Goal: Task Accomplishment & Management: Use online tool/utility

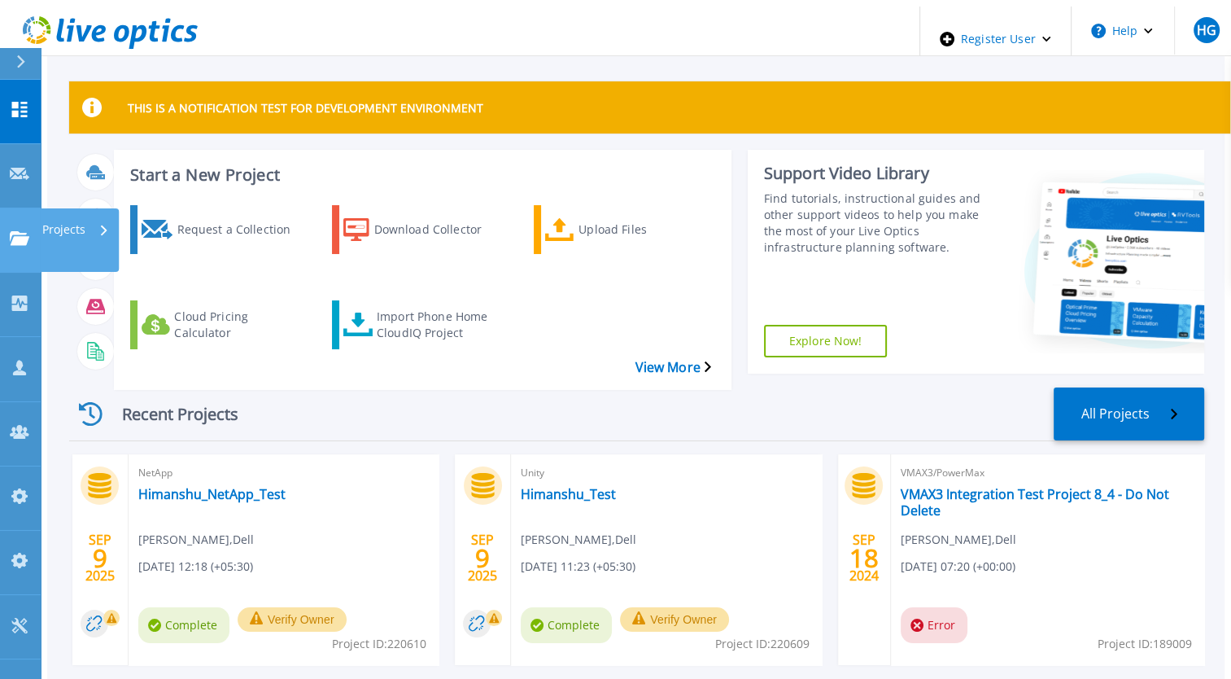
click at [24, 231] on icon at bounding box center [20, 238] width 20 height 14
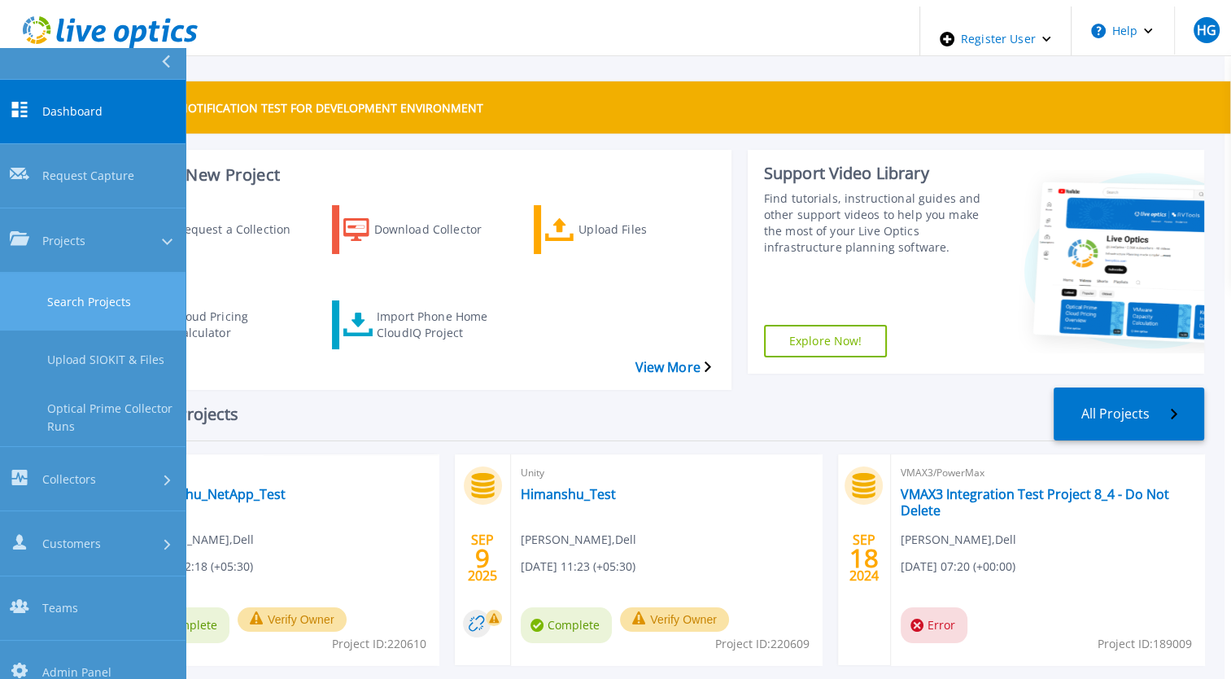
click at [76, 273] on link "Search Projects" at bounding box center [92, 302] width 185 height 58
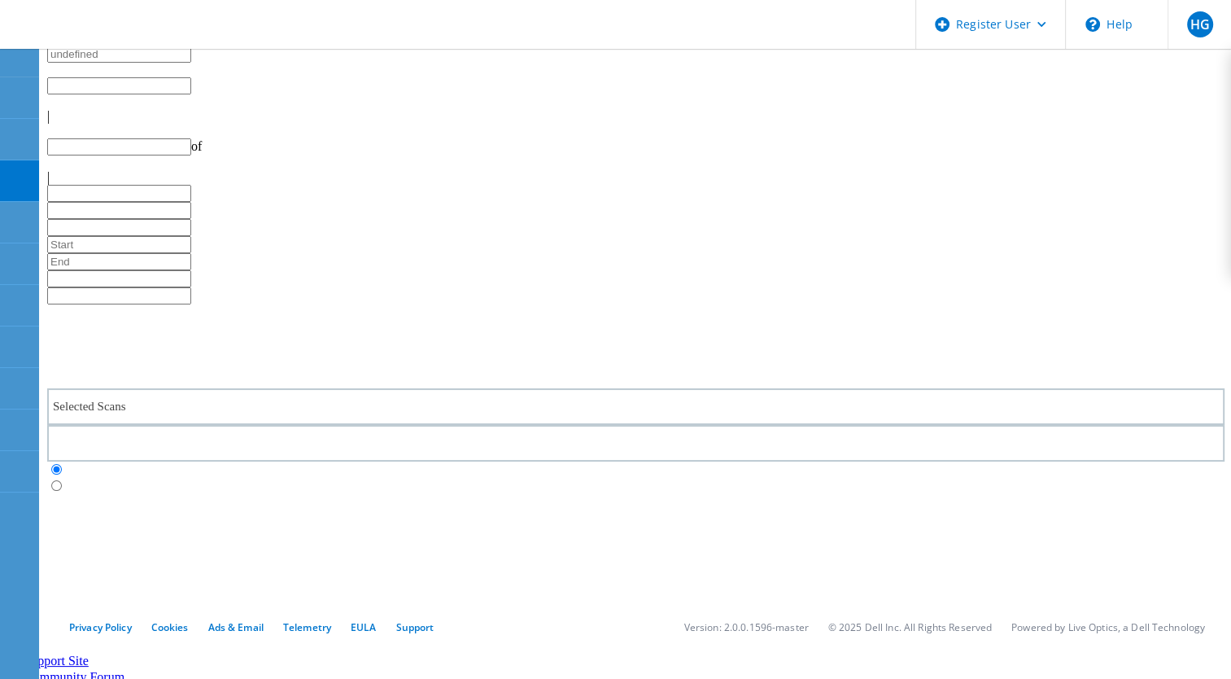
type input "1"
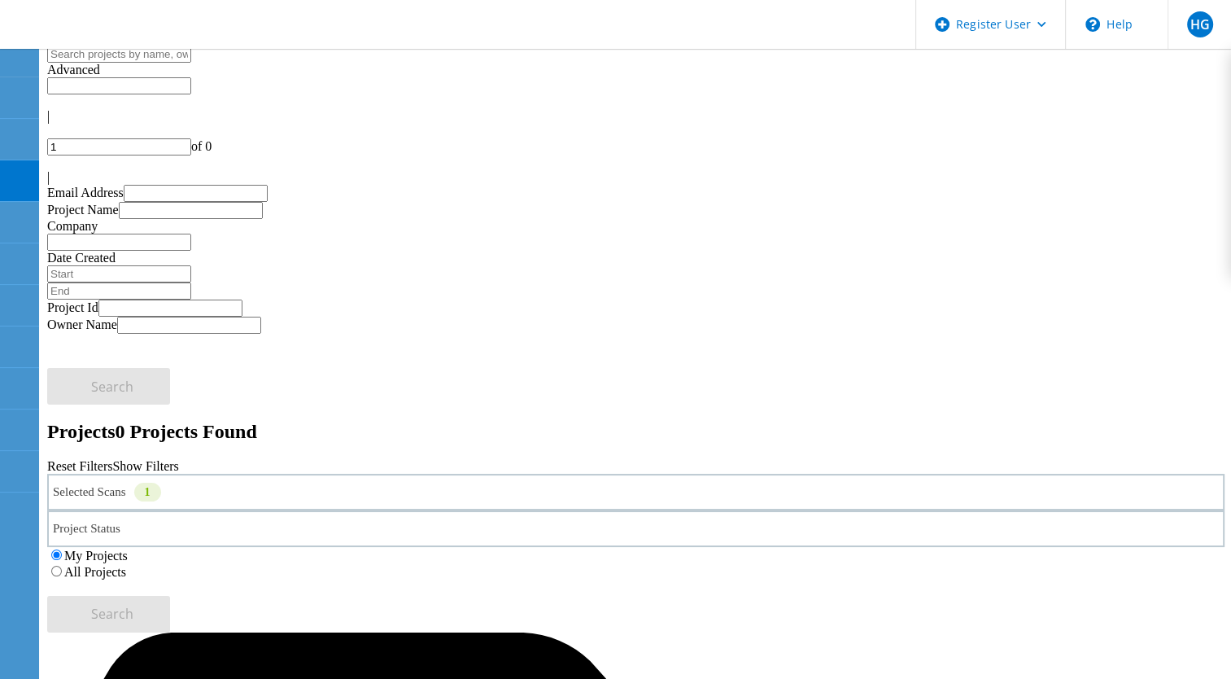
click at [126, 565] on label "All Projects" at bounding box center [95, 572] width 62 height 14
click at [62, 565] on input "All Projects" at bounding box center [56, 570] width 11 height 11
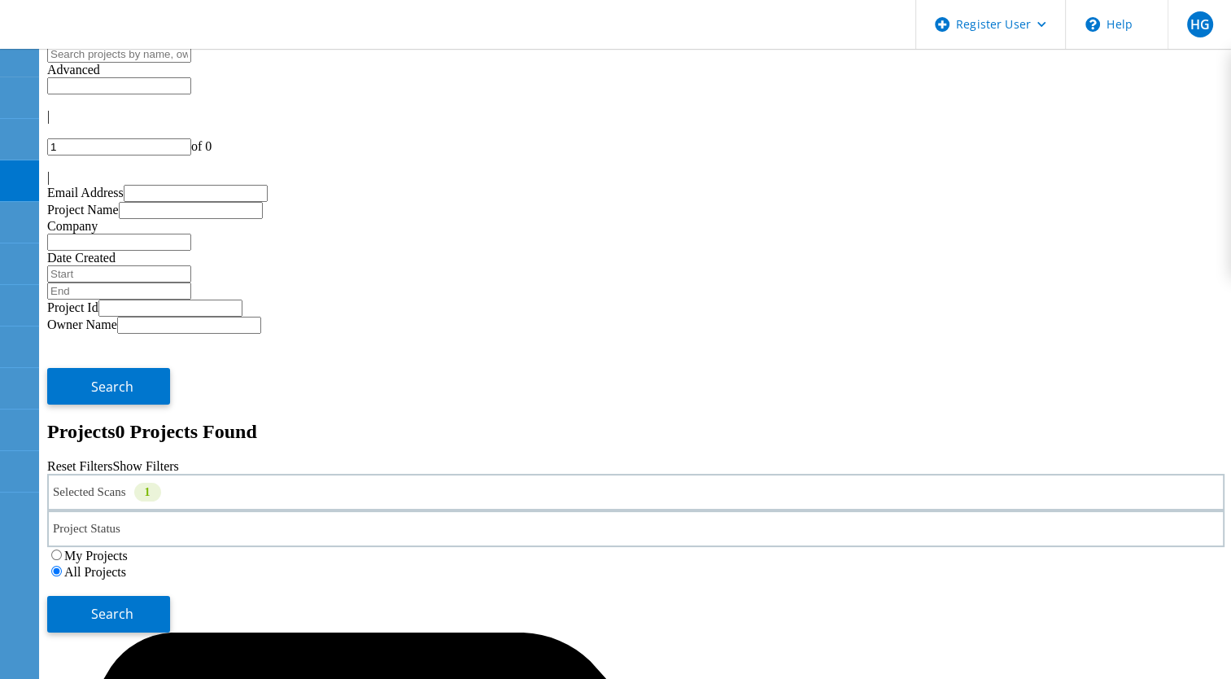
click at [161, 482] on div "1" at bounding box center [147, 491] width 27 height 19
click at [133, 604] on span "Search" at bounding box center [112, 613] width 42 height 18
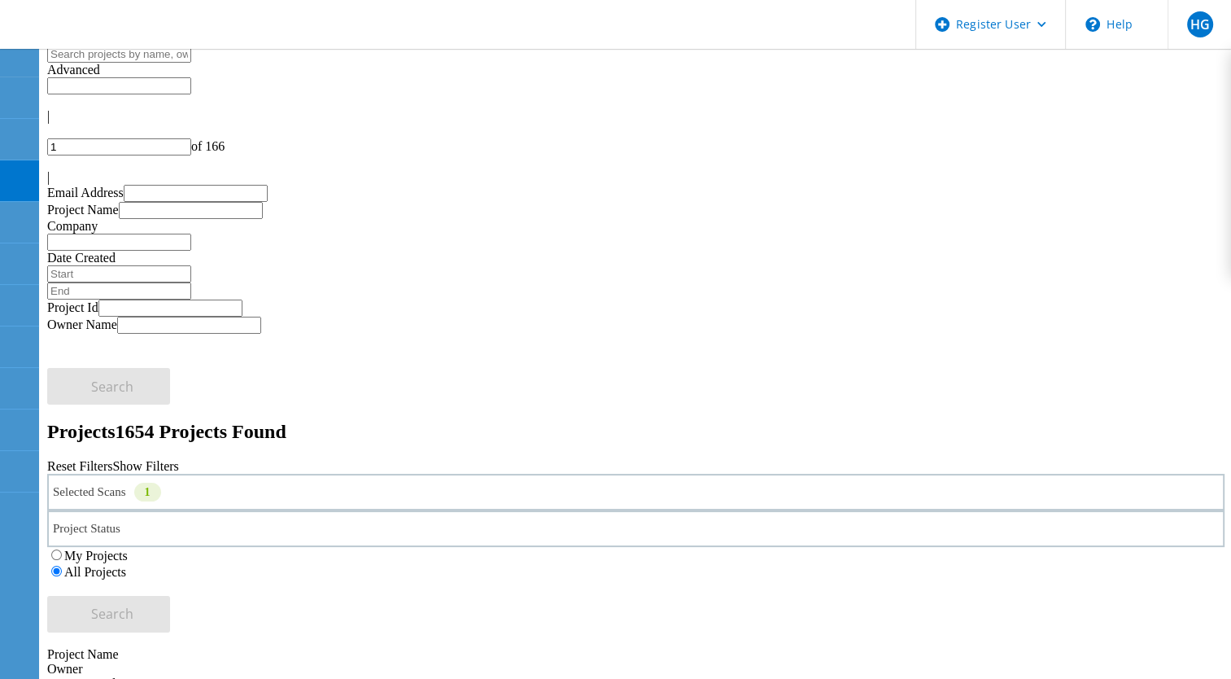
click at [191, 62] on input "text" at bounding box center [119, 54] width 144 height 17
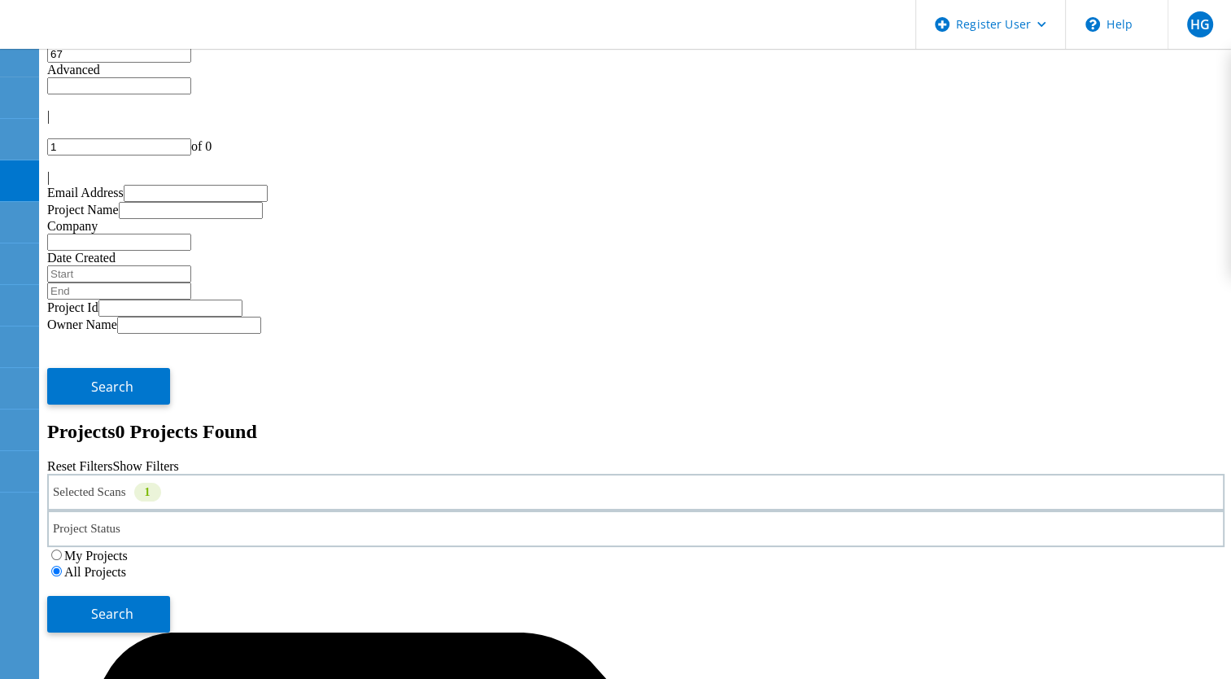
type input "6"
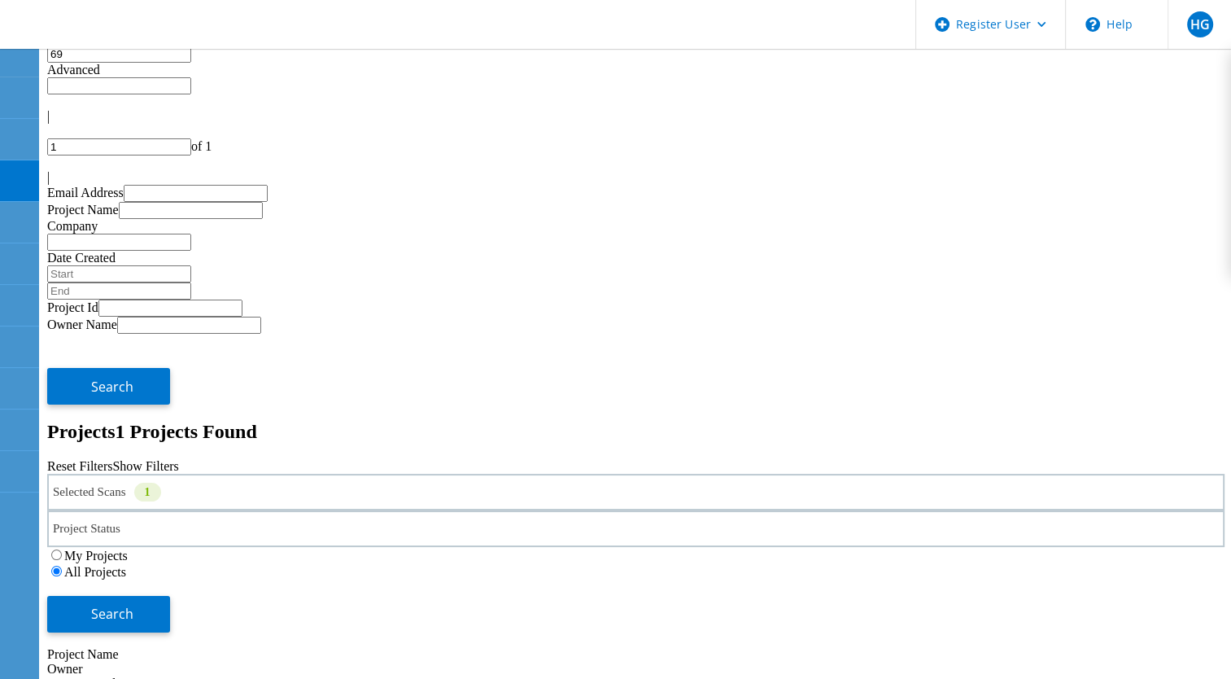
type input "6"
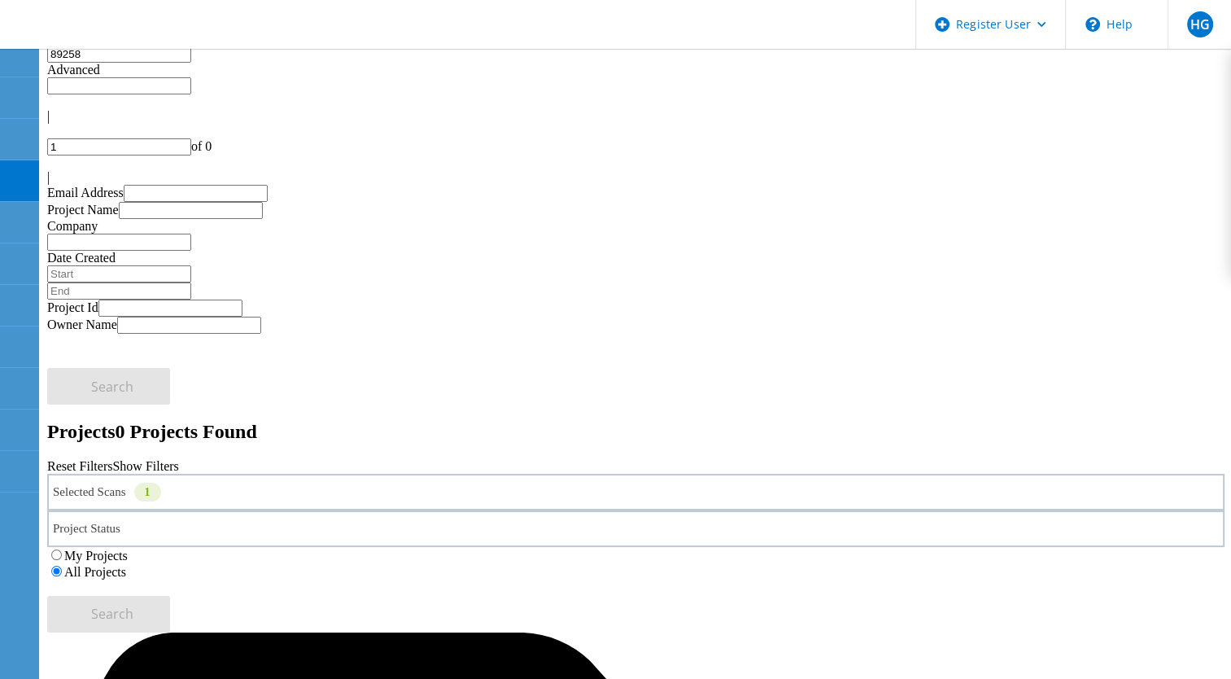
click at [98, 63] on input "89258" at bounding box center [119, 54] width 144 height 17
click at [308, 474] on div "Selected Scans 1" at bounding box center [635, 492] width 1177 height 37
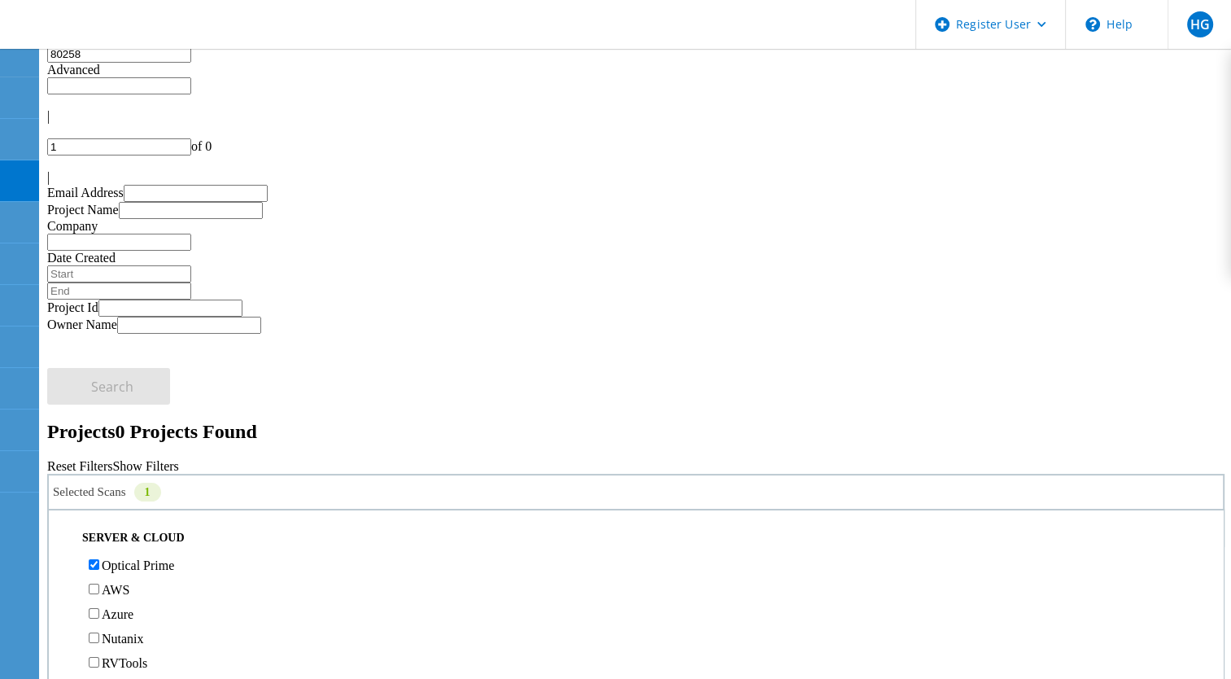
click at [129, 558] on label "Optical Prime" at bounding box center [138, 565] width 72 height 14
click at [99, 559] on input "Optical Prime" at bounding box center [94, 564] width 11 height 11
click at [191, 63] on input "80258" at bounding box center [119, 54] width 144 height 17
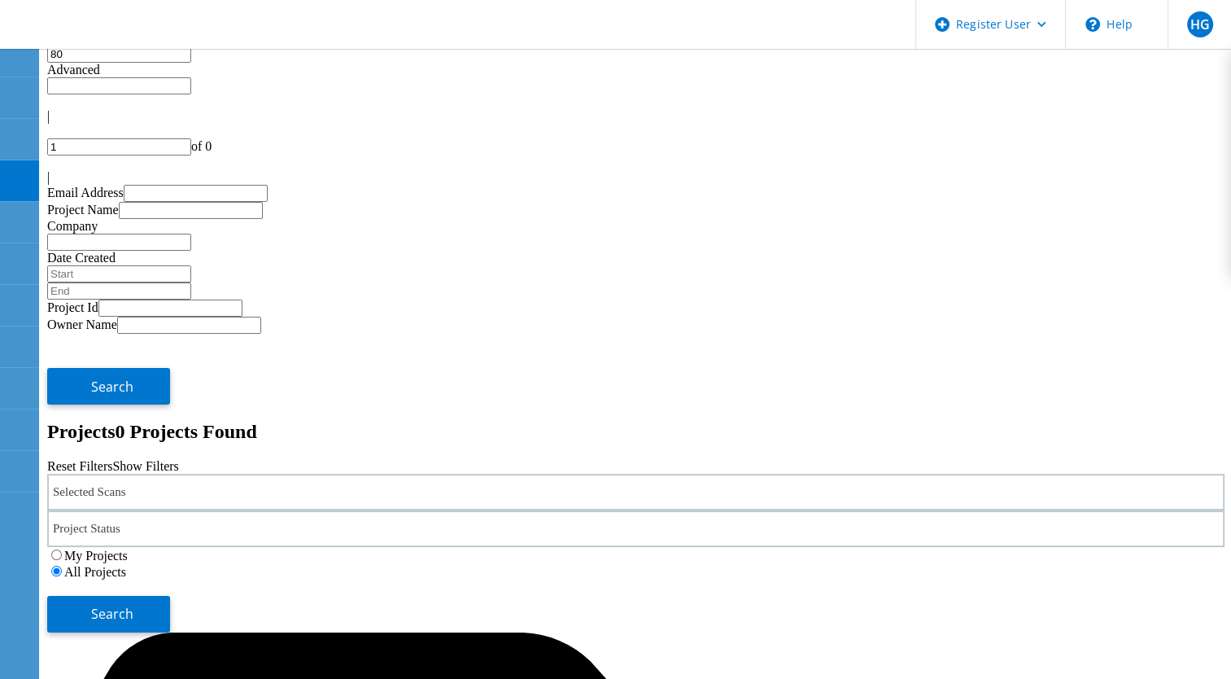
type input "8"
type input "64544"
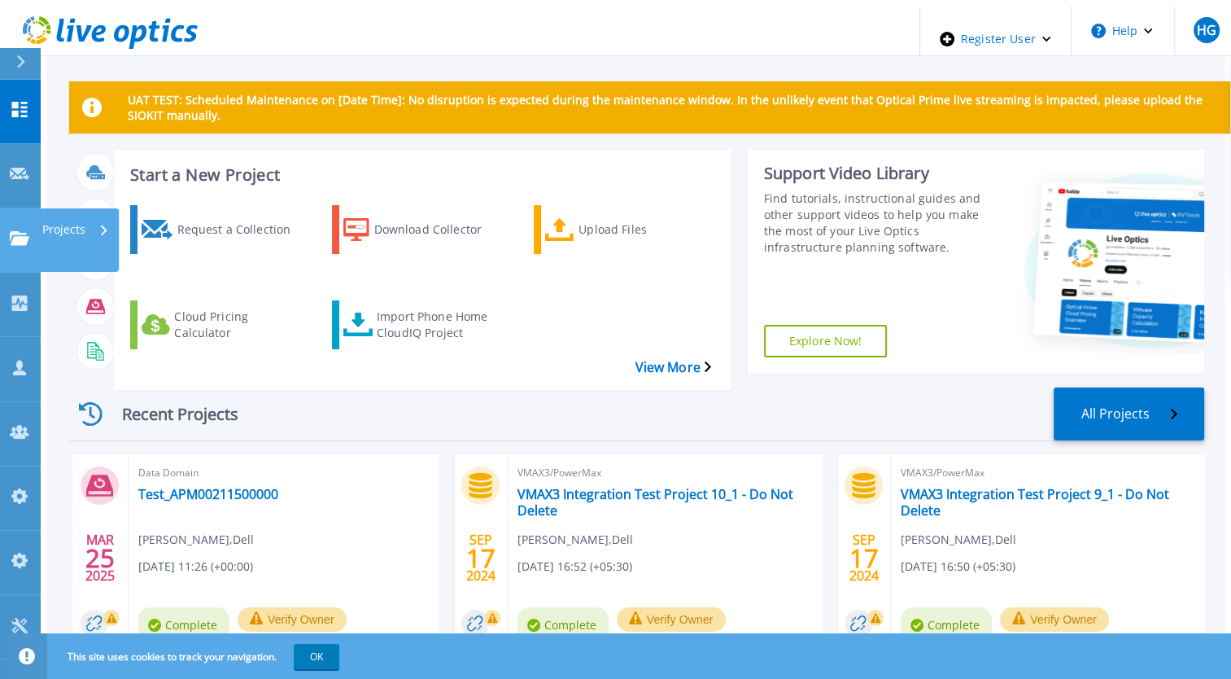
click at [20, 231] on icon at bounding box center [20, 238] width 20 height 14
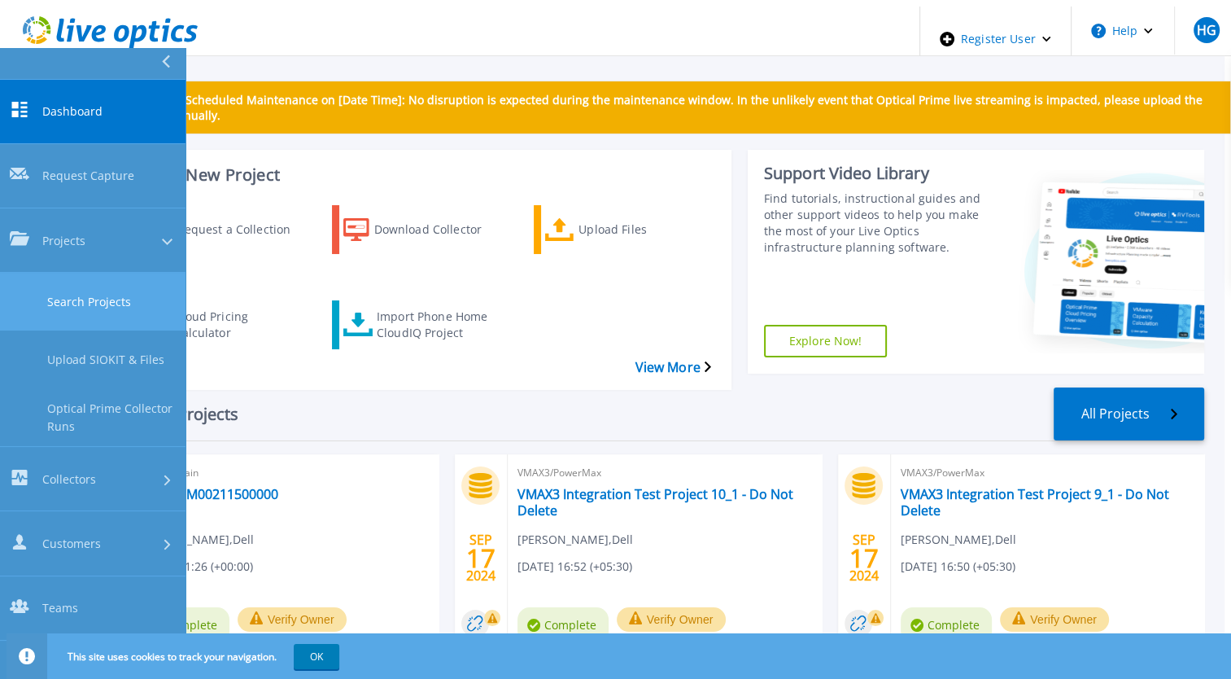
click at [62, 273] on link "Search Projects" at bounding box center [92, 302] width 185 height 58
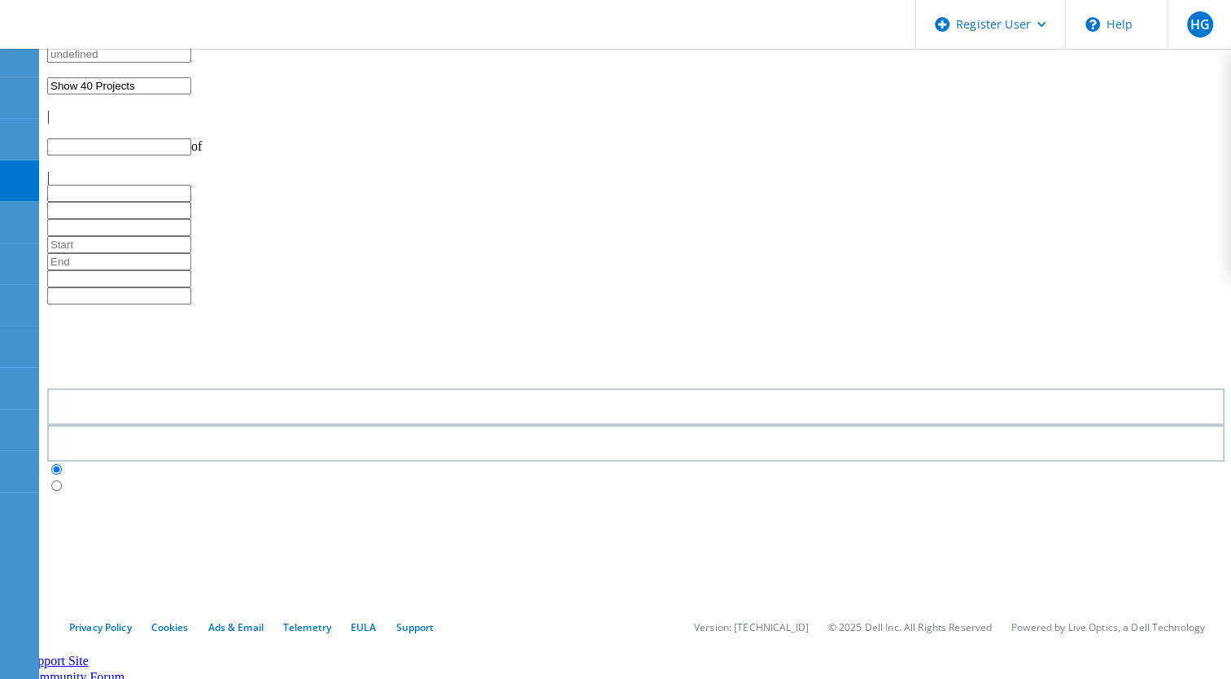
type input "1"
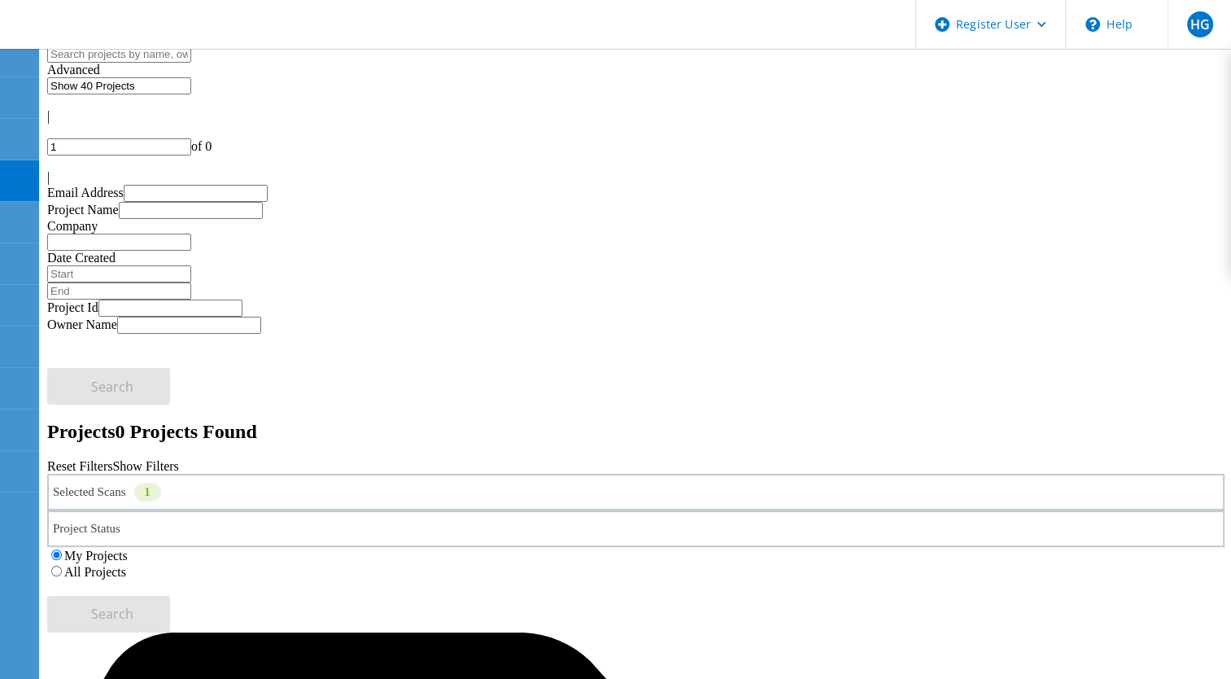
click at [126, 565] on label "All Projects" at bounding box center [95, 572] width 62 height 14
click at [62, 565] on input "All Projects" at bounding box center [56, 570] width 11 height 11
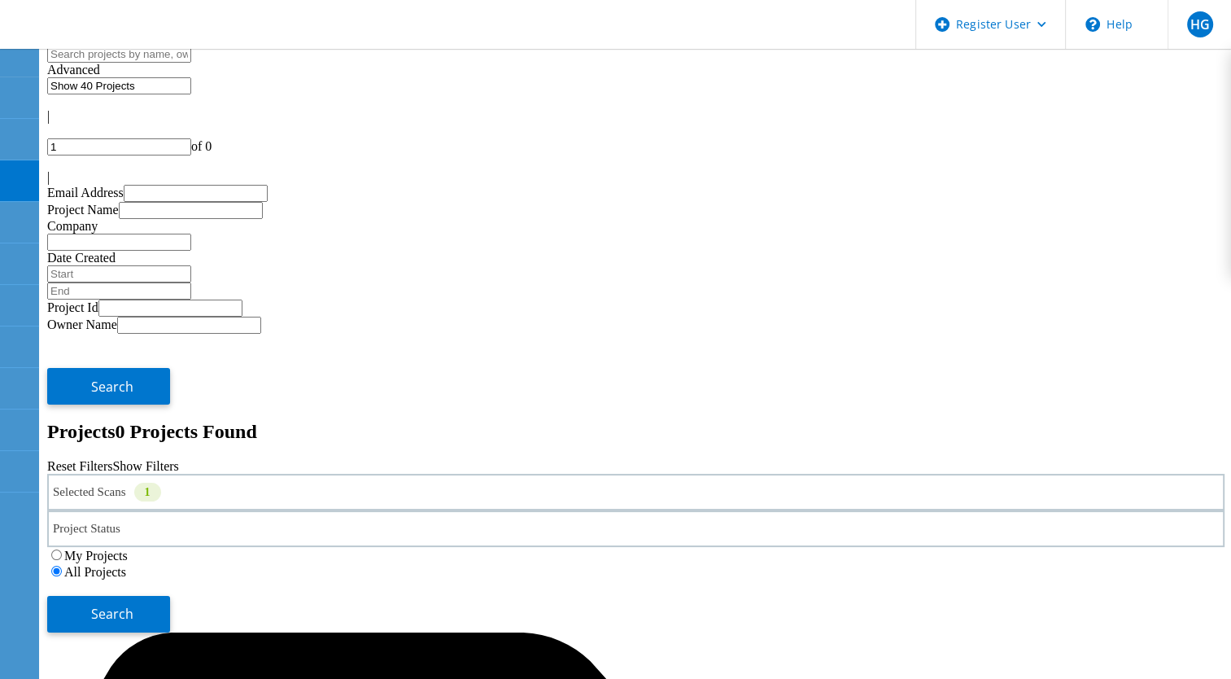
click at [191, 63] on input "text" at bounding box center [119, 54] width 144 height 17
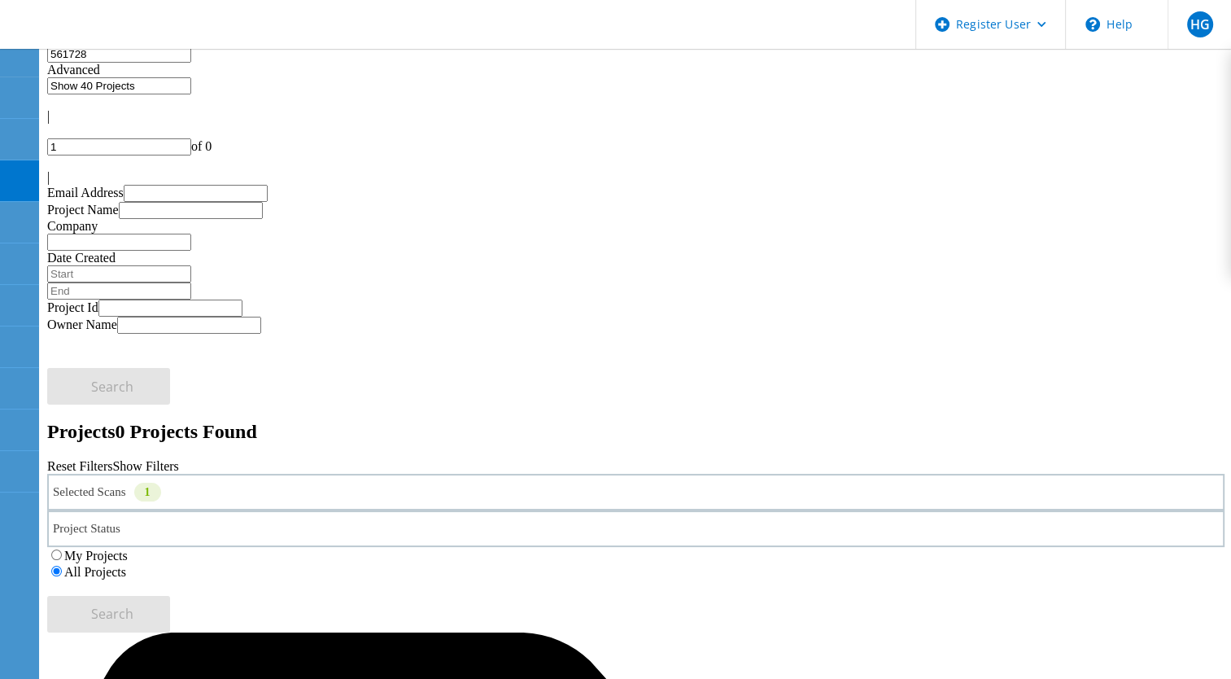
click at [306, 474] on div "Selected Scans 1" at bounding box center [635, 492] width 1177 height 37
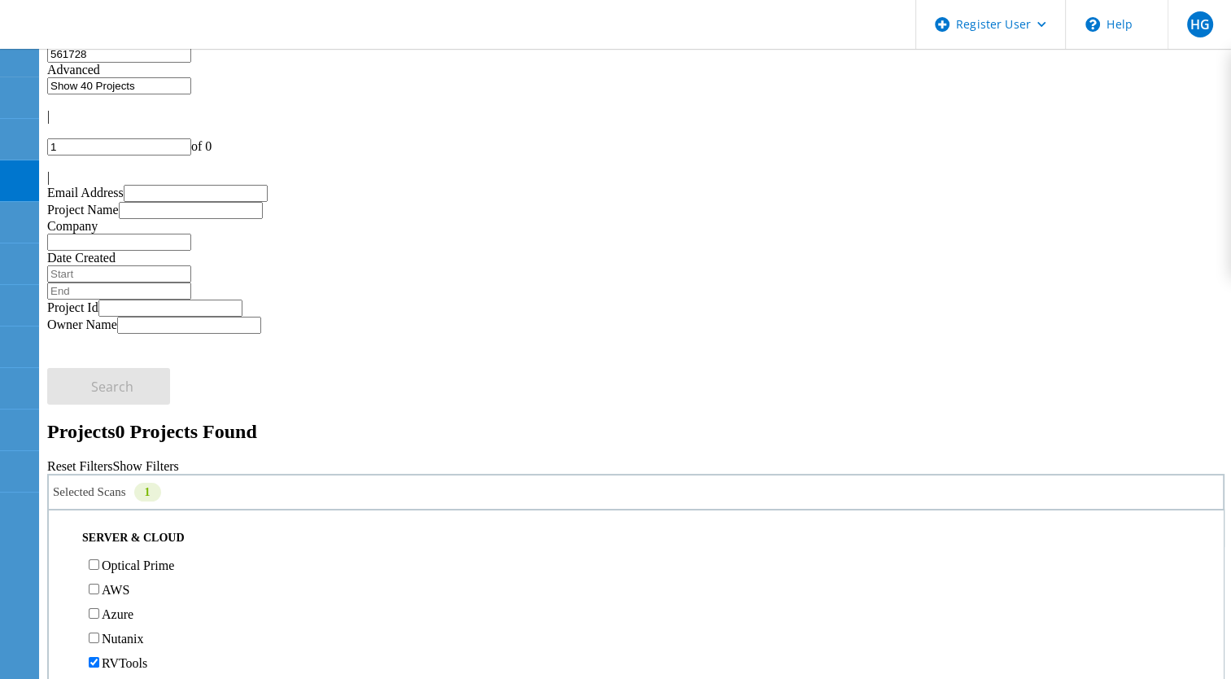
click at [125, 656] on label "RVTools" at bounding box center [125, 663] width 46 height 14
click at [99, 657] on input "RVTools" at bounding box center [94, 662] width 11 height 11
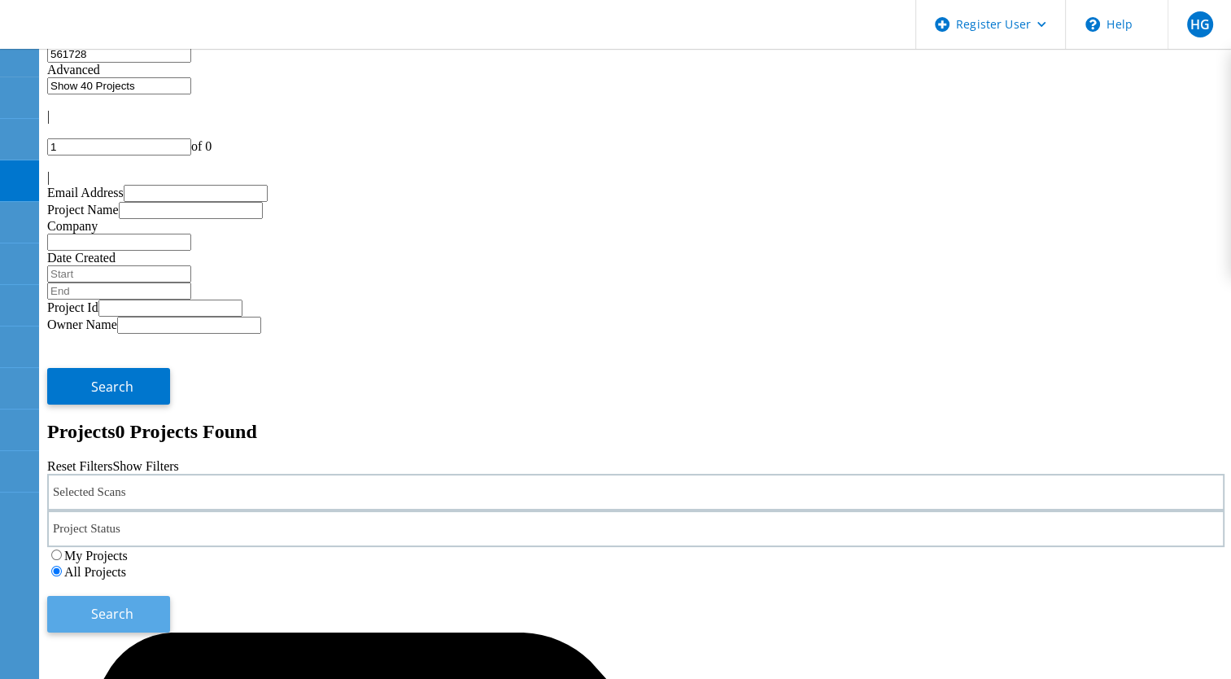
click at [170, 596] on button "Search" at bounding box center [108, 614] width 123 height 37
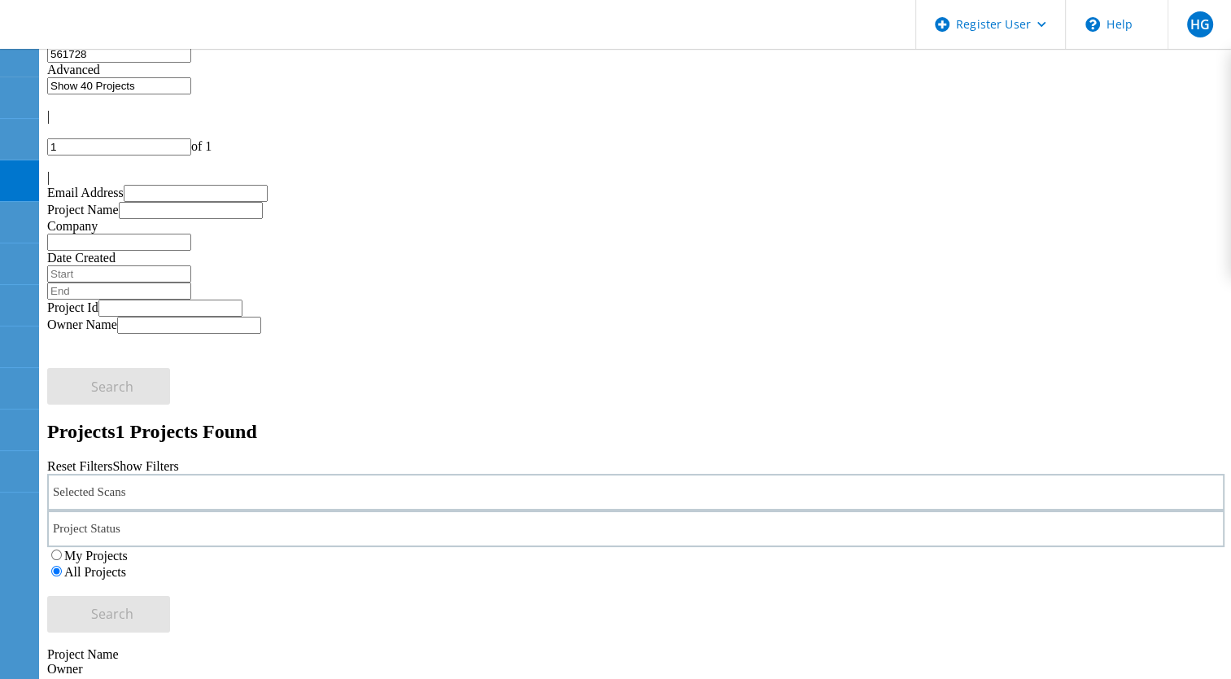
click at [191, 62] on input "561728" at bounding box center [119, 54] width 144 height 17
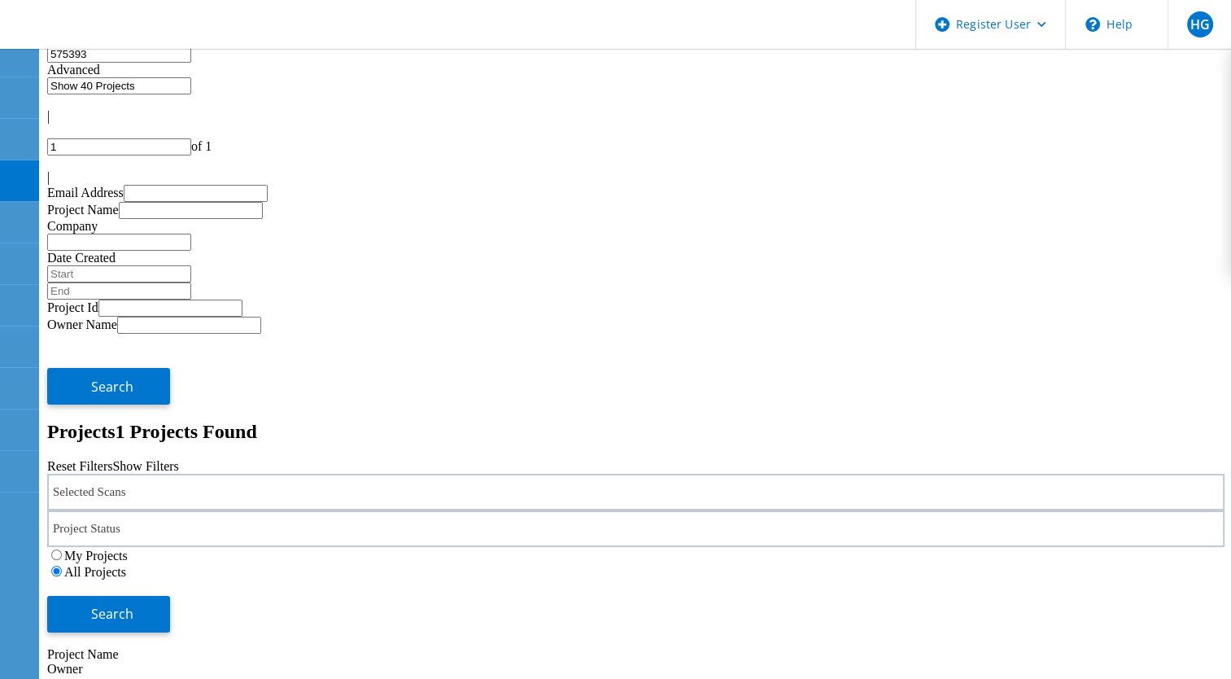
type input "575393"
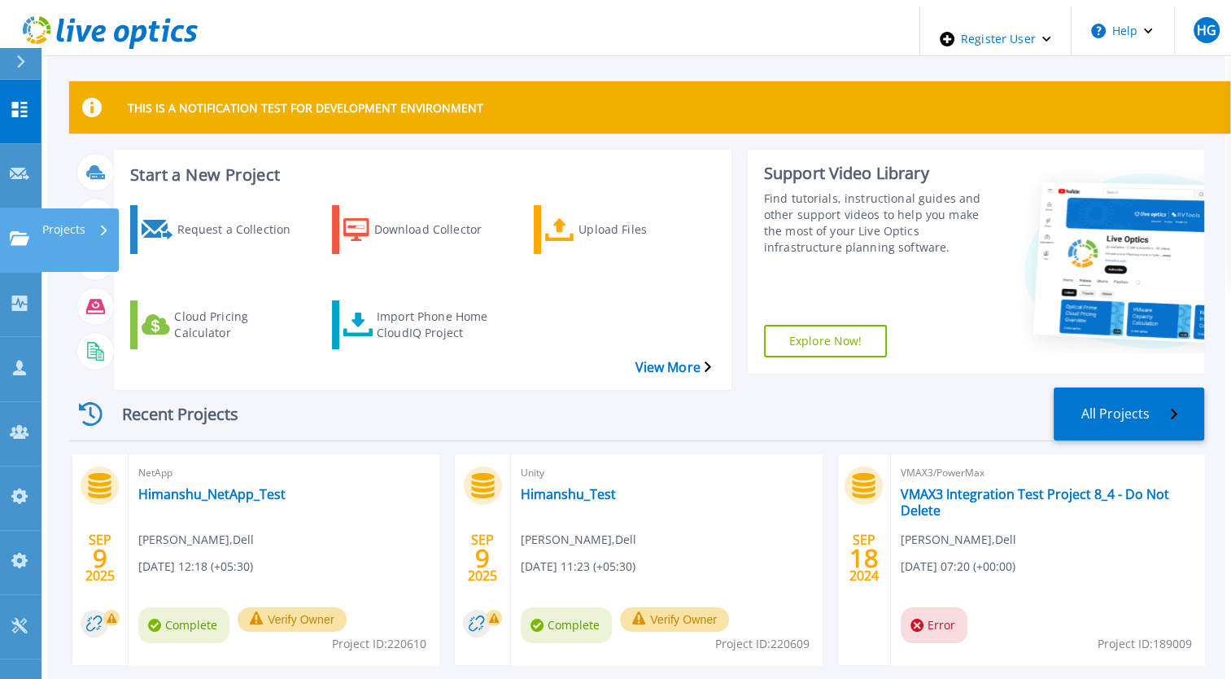
click at [8, 208] on link "Projects Projects" at bounding box center [20, 240] width 41 height 64
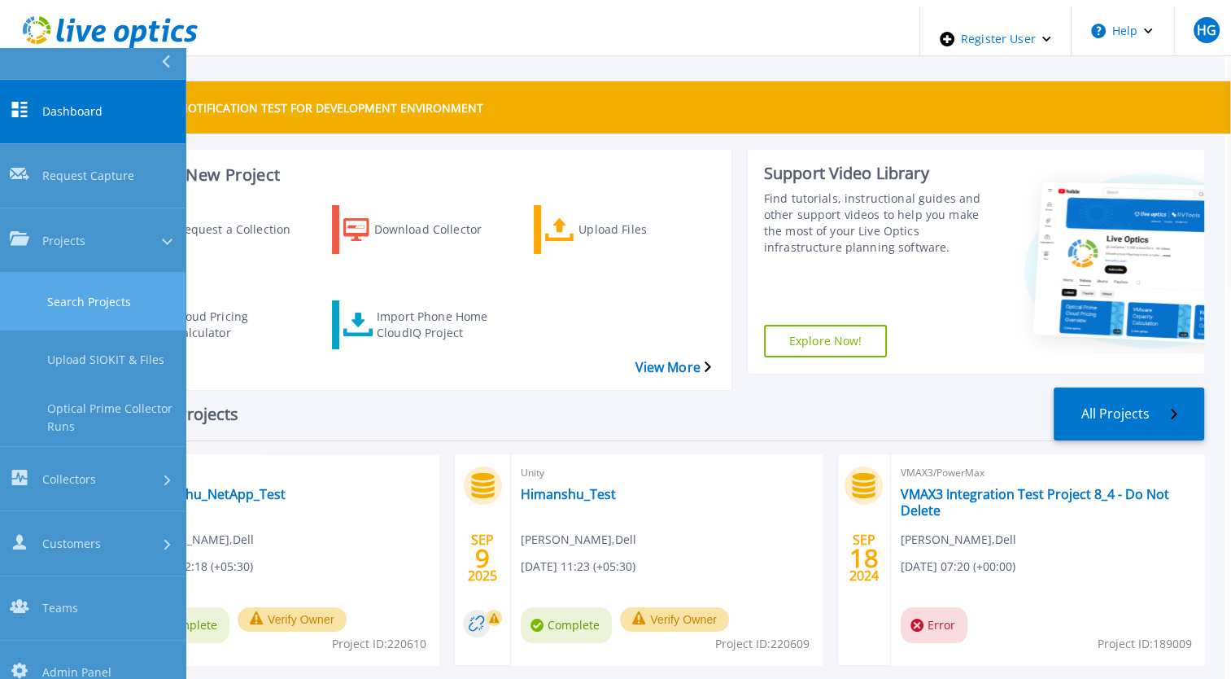
click at [76, 273] on link "Search Projects" at bounding box center [92, 302] width 185 height 58
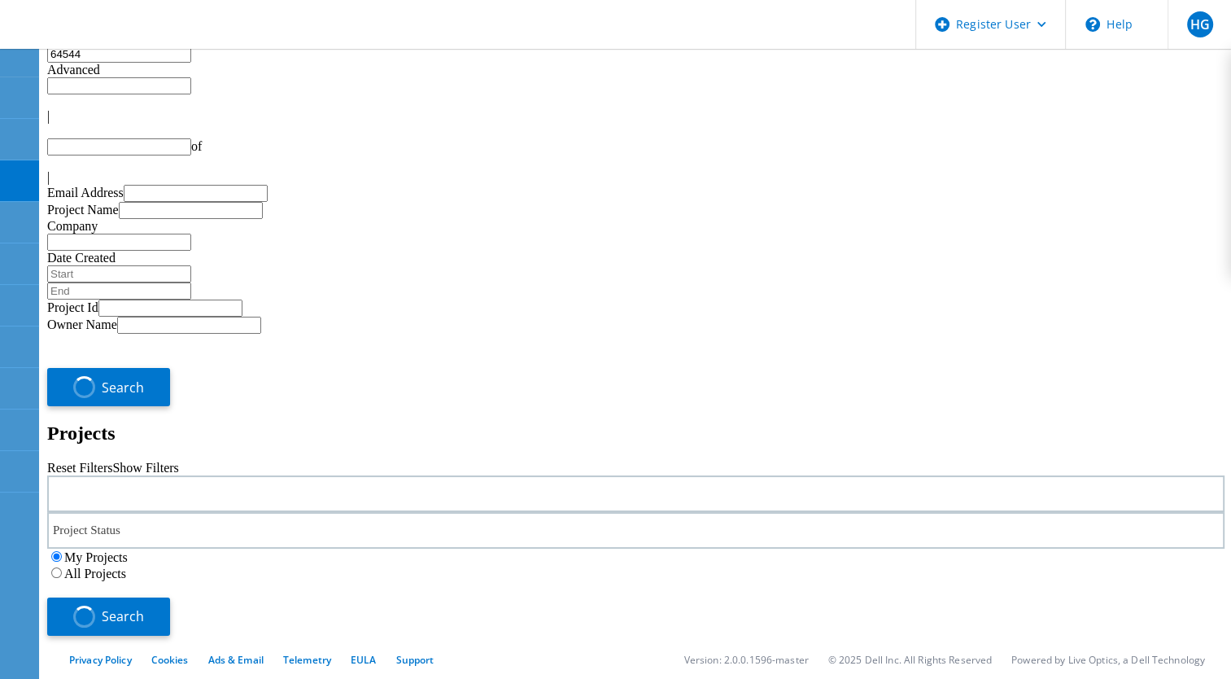
type input "1"
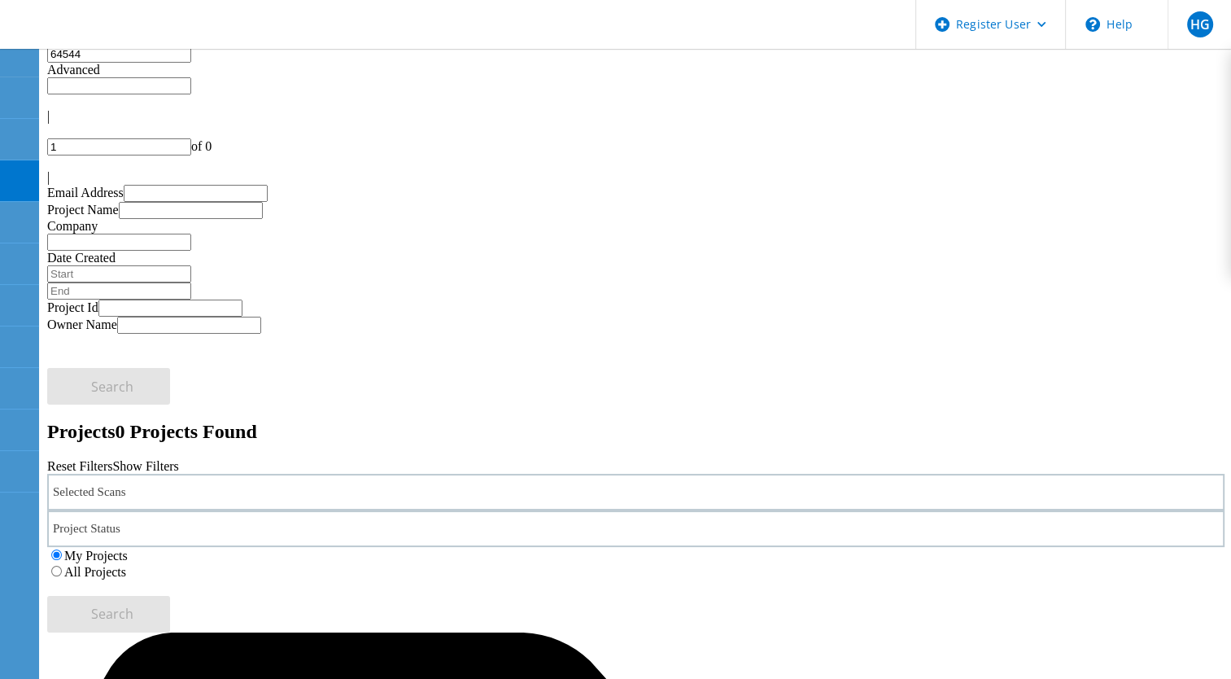
click at [126, 565] on label "All Projects" at bounding box center [95, 572] width 62 height 14
click at [62, 565] on input "All Projects" at bounding box center [56, 570] width 11 height 11
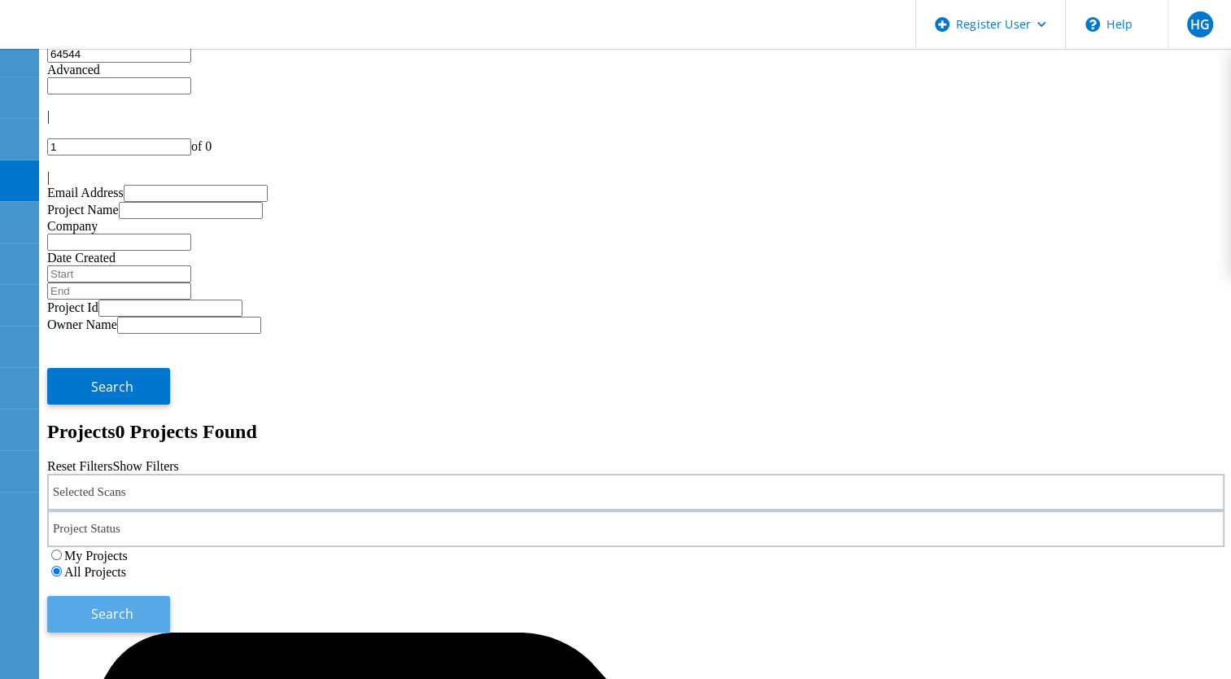
click at [133, 604] on span "Search" at bounding box center [112, 613] width 42 height 18
